Goal: Transaction & Acquisition: Purchase product/service

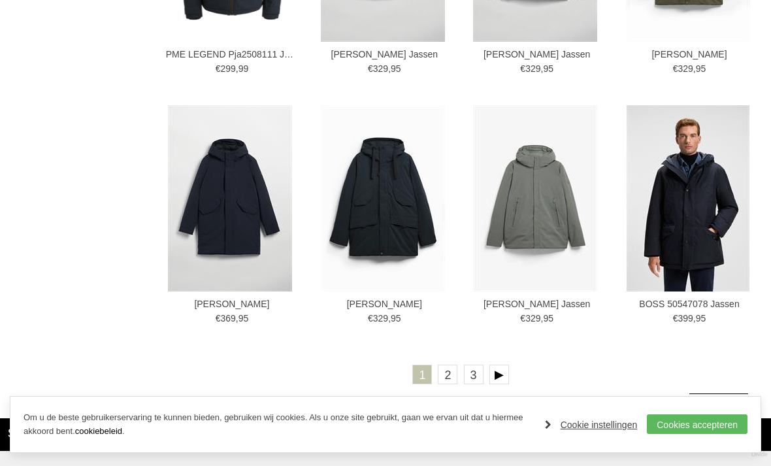
scroll to position [2149, 0]
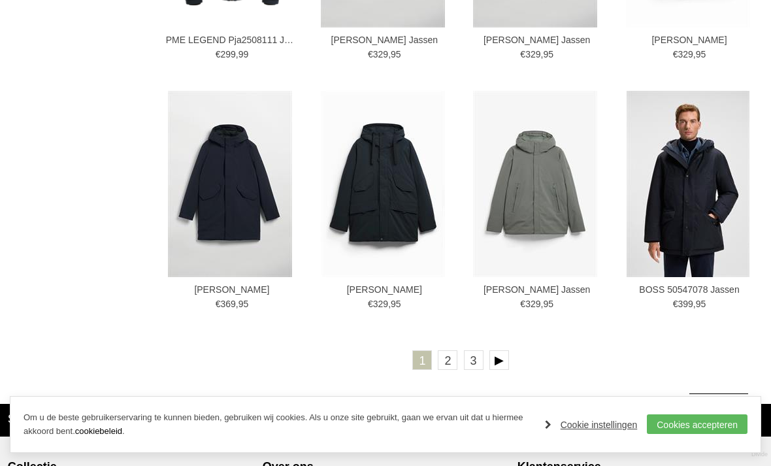
click at [494, 363] on link at bounding box center [499, 360] width 20 height 20
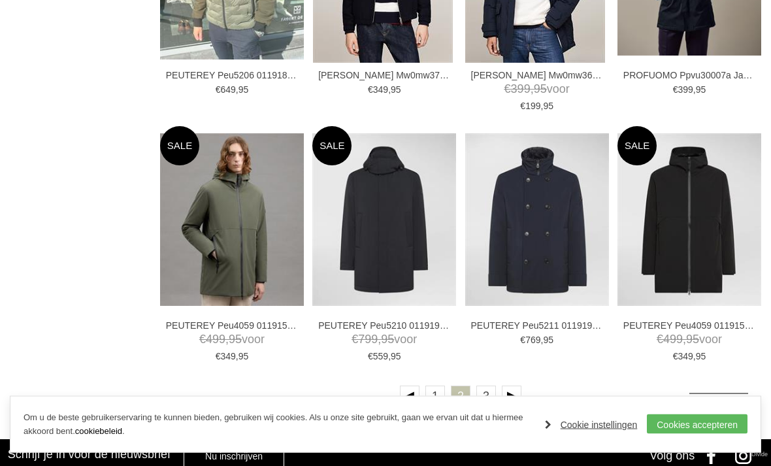
scroll to position [2096, 0]
click at [517, 402] on link at bounding box center [512, 395] width 20 height 20
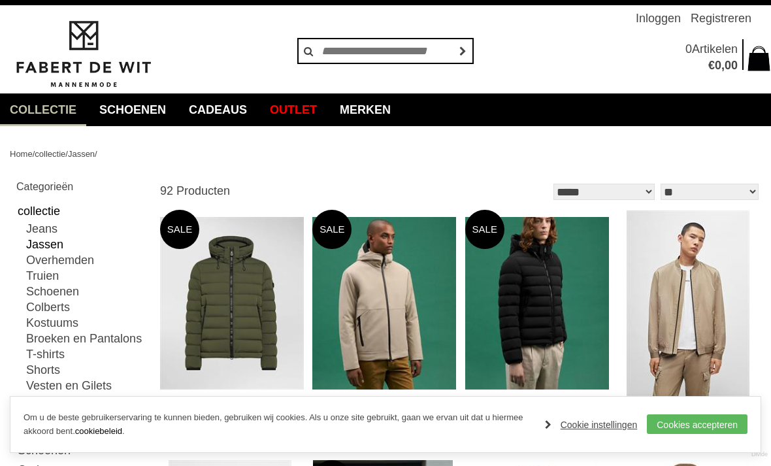
scroll to position [22, 0]
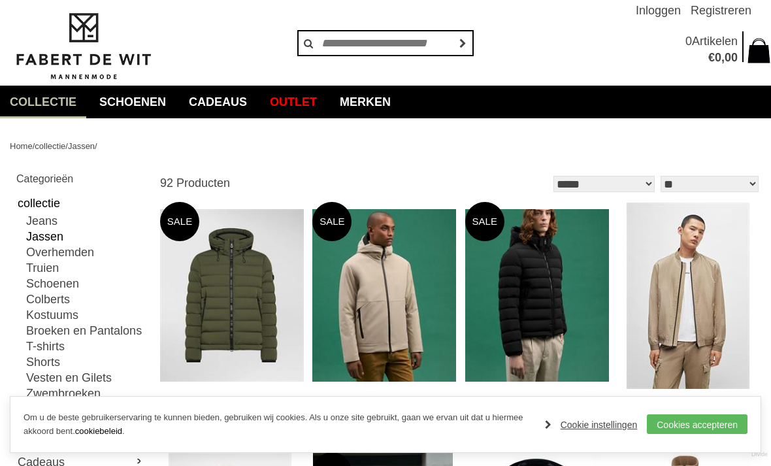
click at [38, 225] on link "Jeans" at bounding box center [85, 221] width 119 height 16
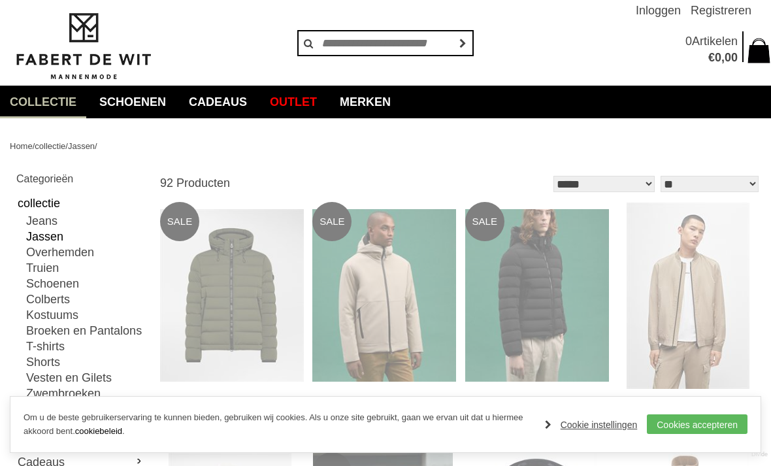
type input "**"
type input "***"
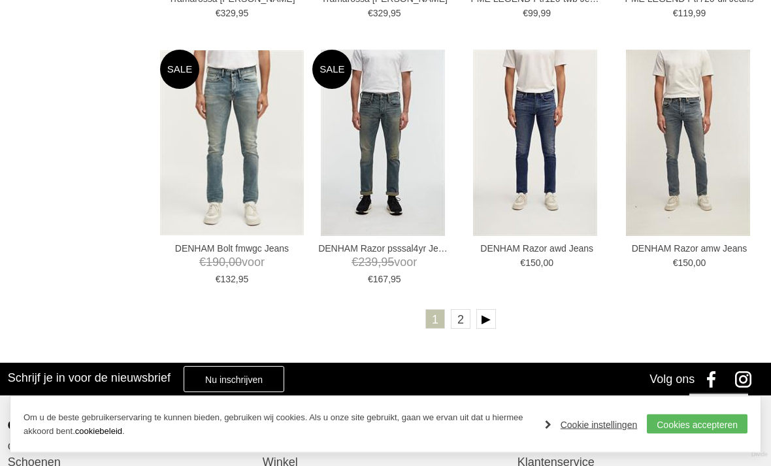
scroll to position [2215, 0]
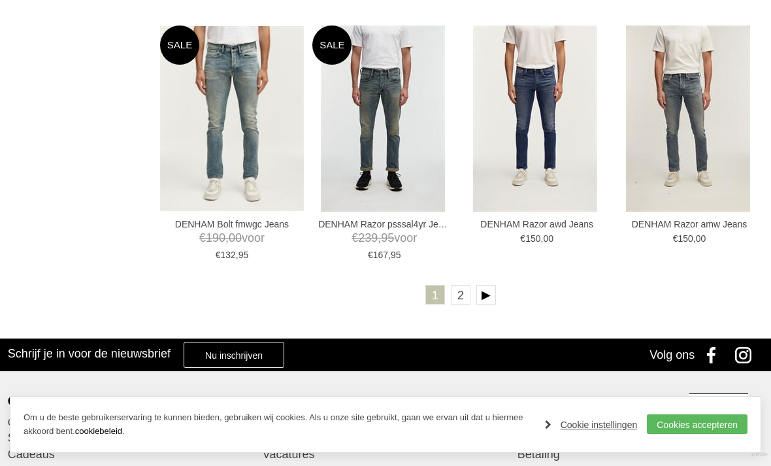
click at [491, 297] on link at bounding box center [486, 295] width 20 height 20
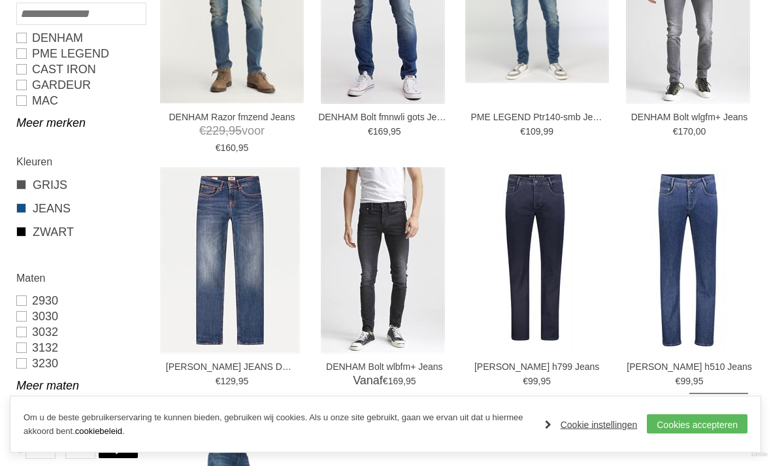
scroll to position [557, 0]
click at [0, 0] on img at bounding box center [0, 0] width 0 height 0
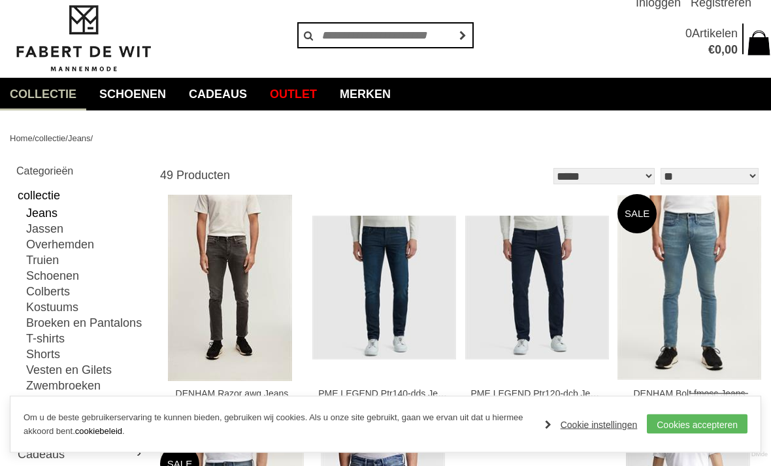
scroll to position [0, 0]
